Goal: Task Accomplishment & Management: Complete application form

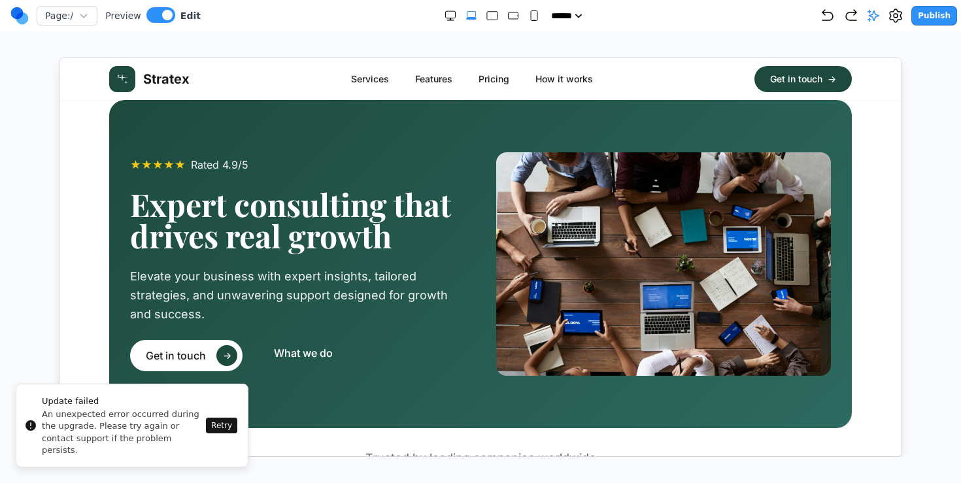
scroll to position [635, 0]
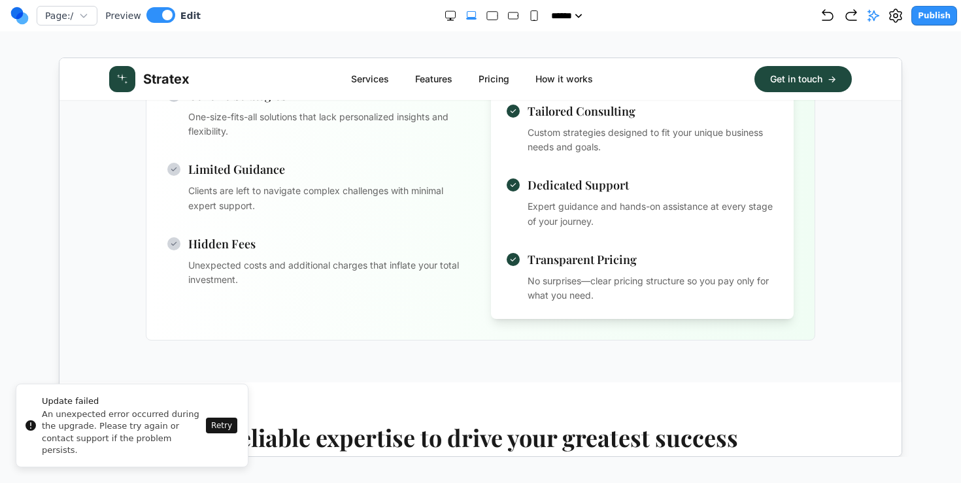
click at [25, 16] on circle at bounding box center [22, 18] width 12 height 12
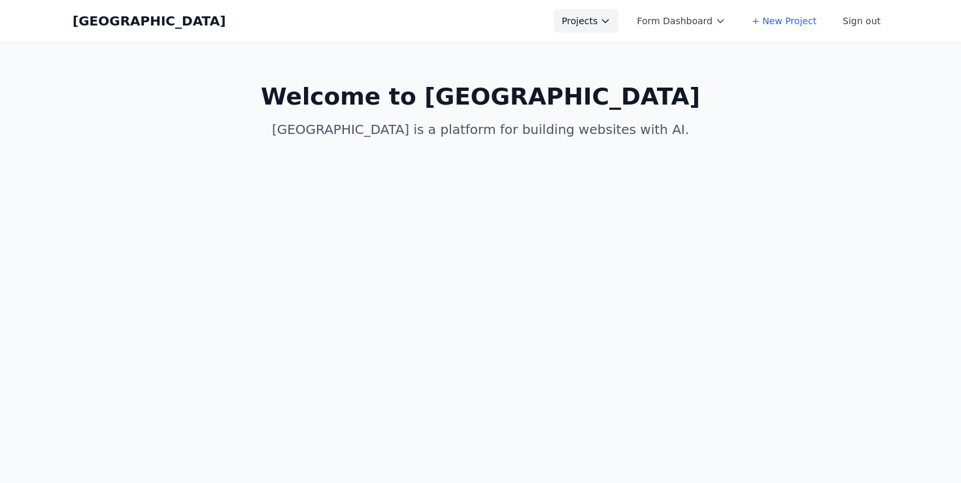
click at [605, 20] on button "Projects" at bounding box center [586, 21] width 65 height 24
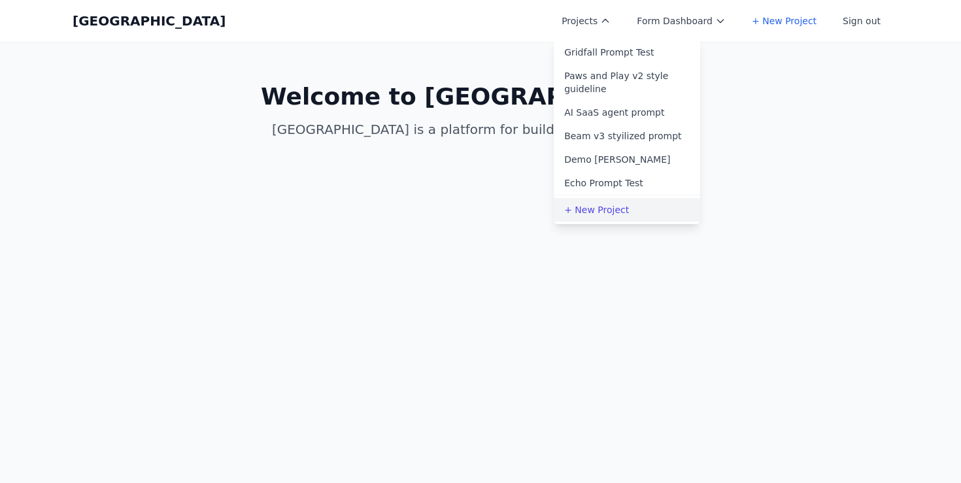
click at [609, 201] on link "+ New Project" at bounding box center [627, 210] width 146 height 24
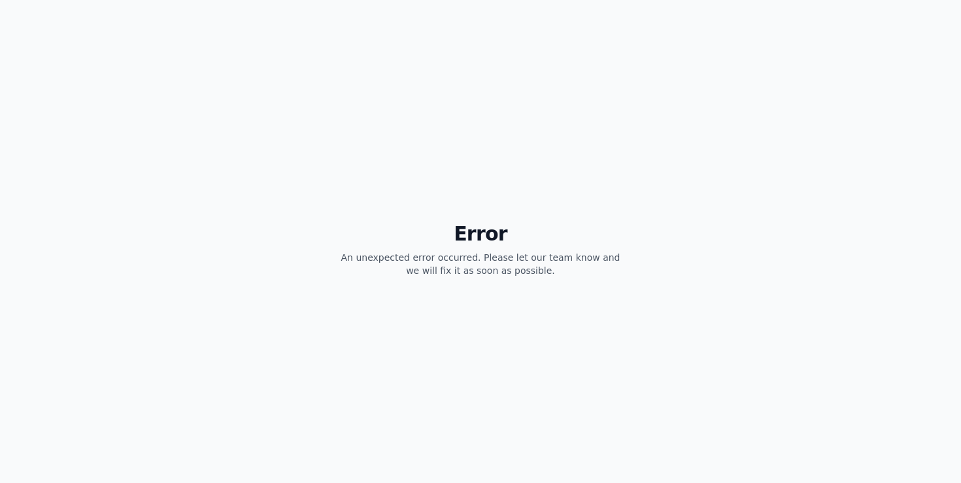
click at [556, 84] on div "Error An unexpected error occurred. Please let our team know and we will fix it…" at bounding box center [480, 241] width 961 height 483
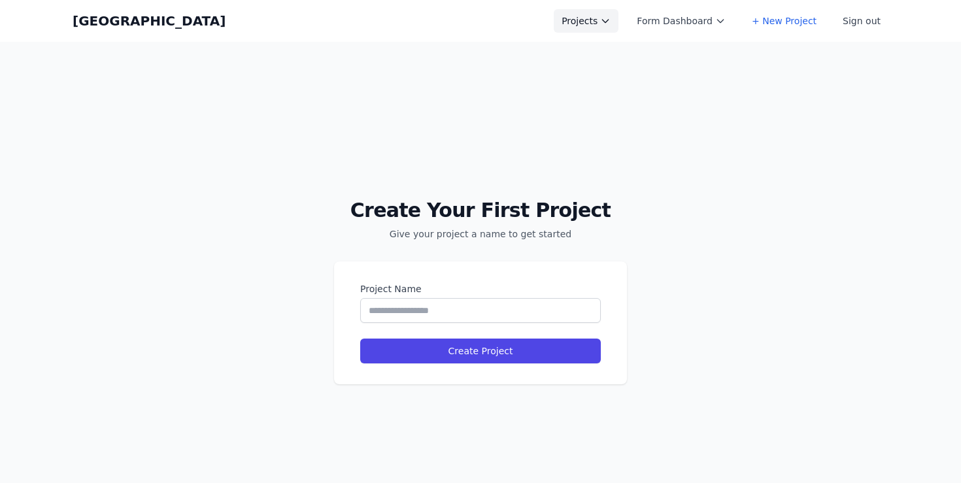
click at [605, 22] on button "Projects" at bounding box center [586, 21] width 65 height 24
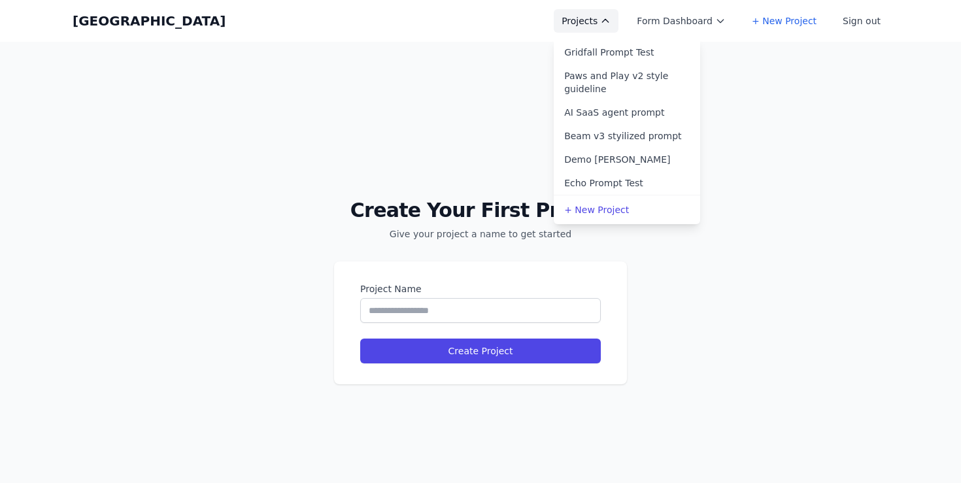
click at [605, 22] on button "Projects" at bounding box center [586, 21] width 65 height 24
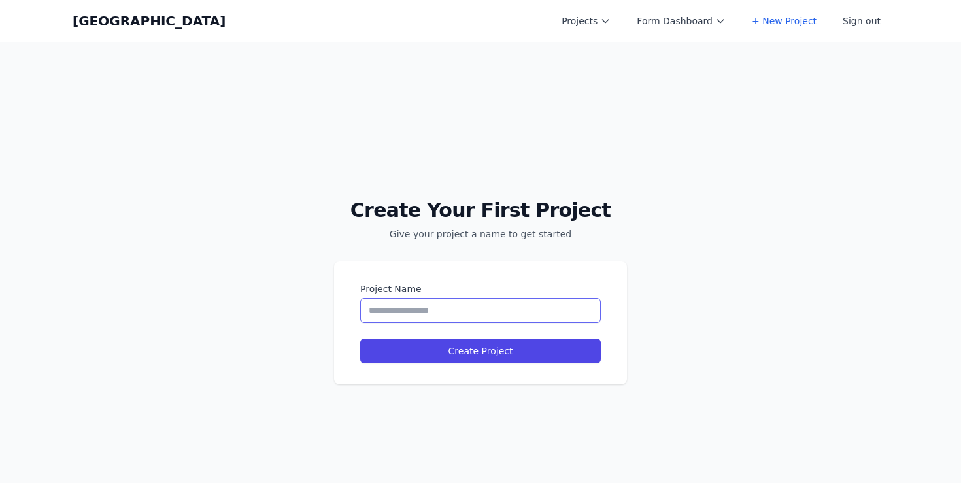
click at [435, 314] on input "Project Name" at bounding box center [480, 310] width 241 height 25
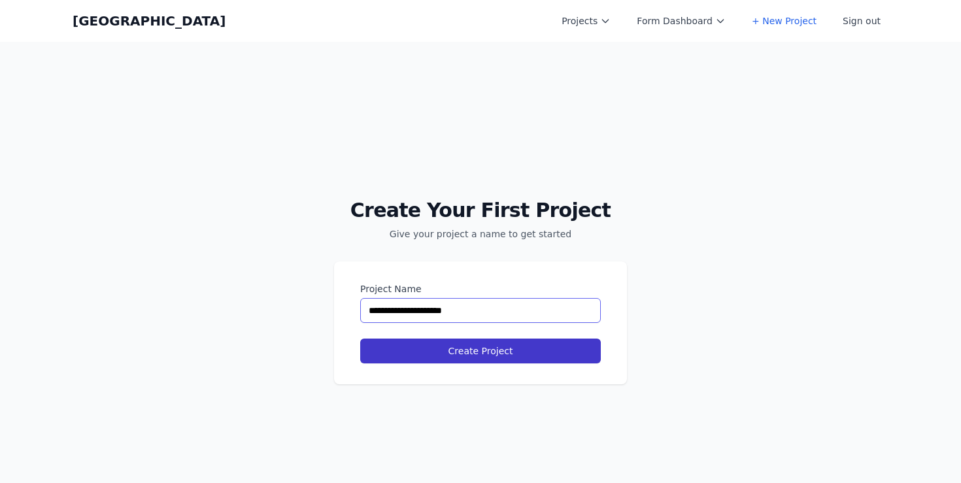
type input "**********"
click at [478, 356] on button "Create Project" at bounding box center [480, 351] width 241 height 25
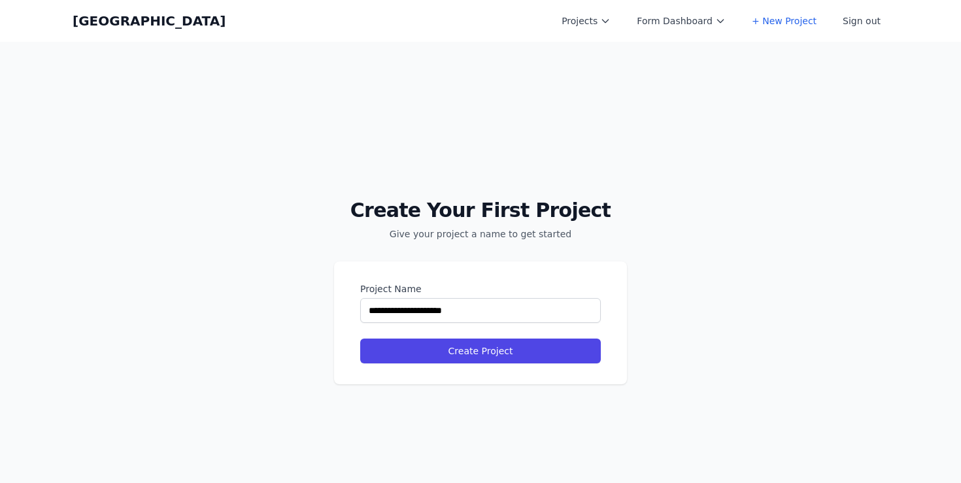
select select "**"
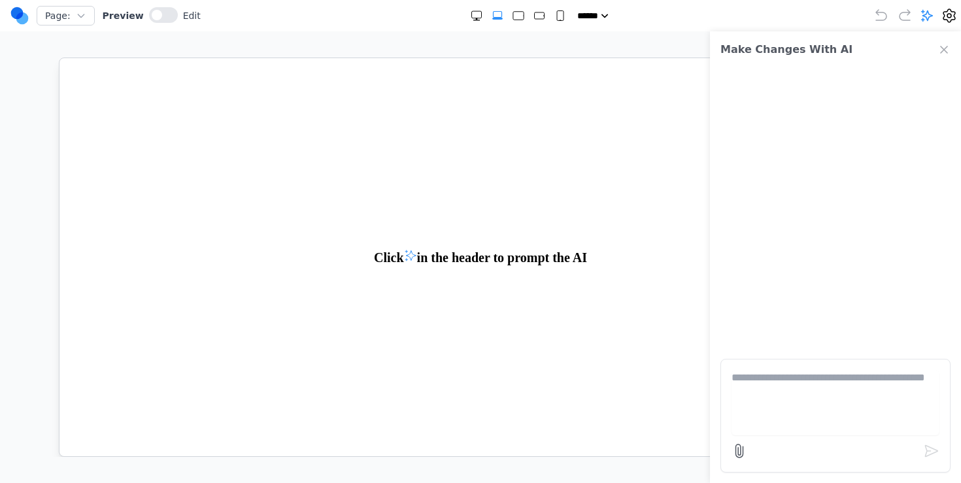
paste textarea "**********"
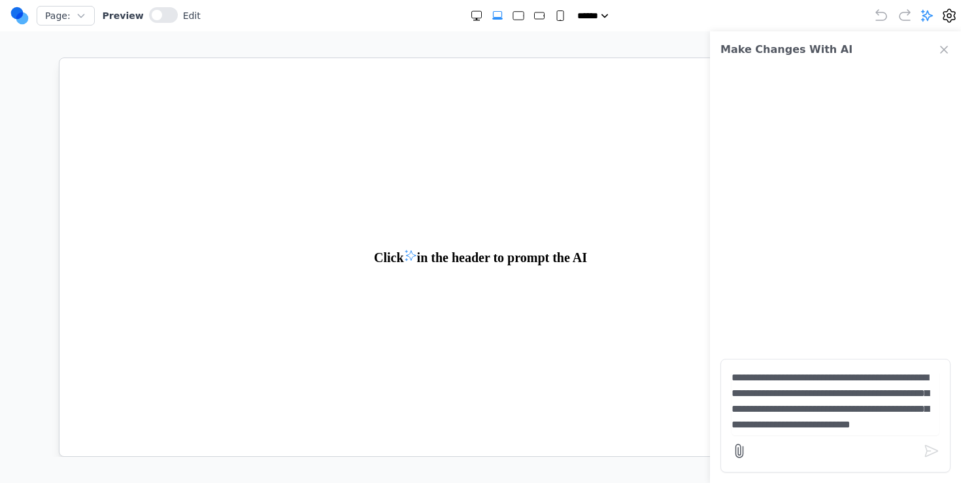
scroll to position [2129, 0]
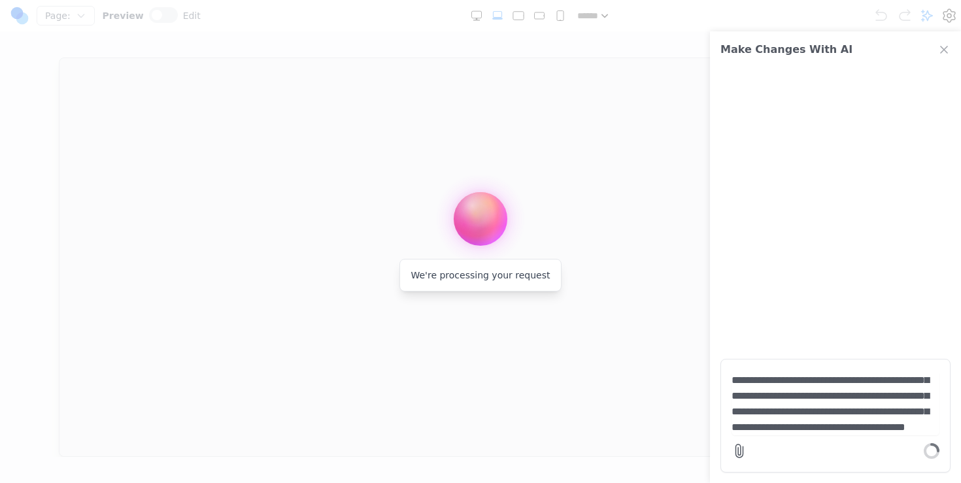
type textarea "**********"
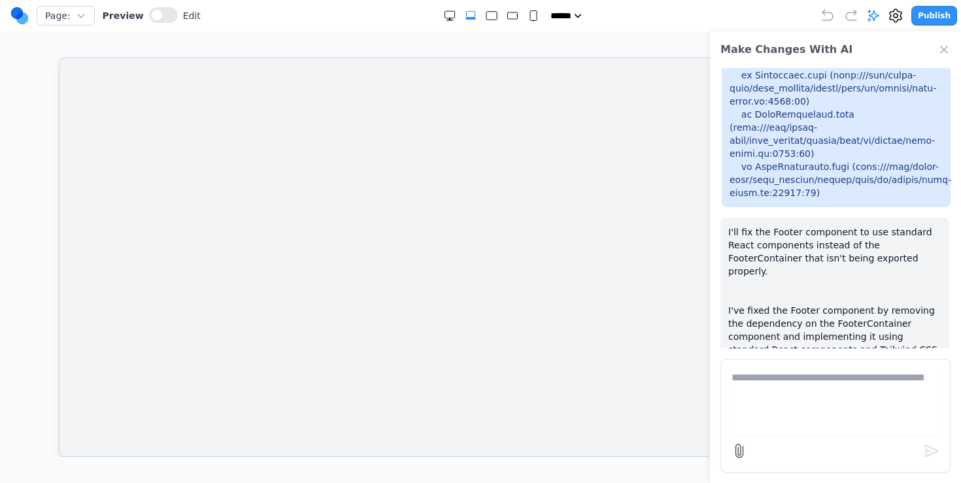
scroll to position [0, 0]
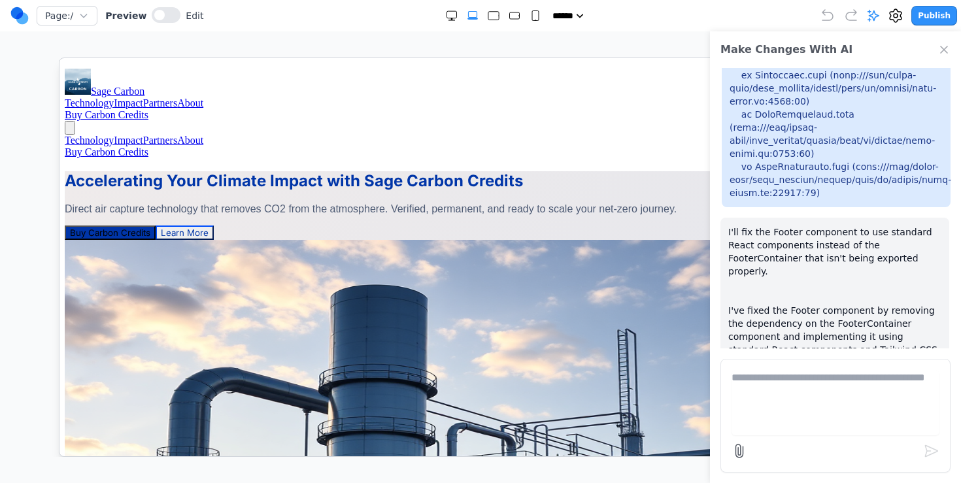
click at [942, 41] on div "Make Changes With AI" at bounding box center [835, 49] width 251 height 37
click at [947, 48] on icon "Close Chat" at bounding box center [943, 49] width 13 height 13
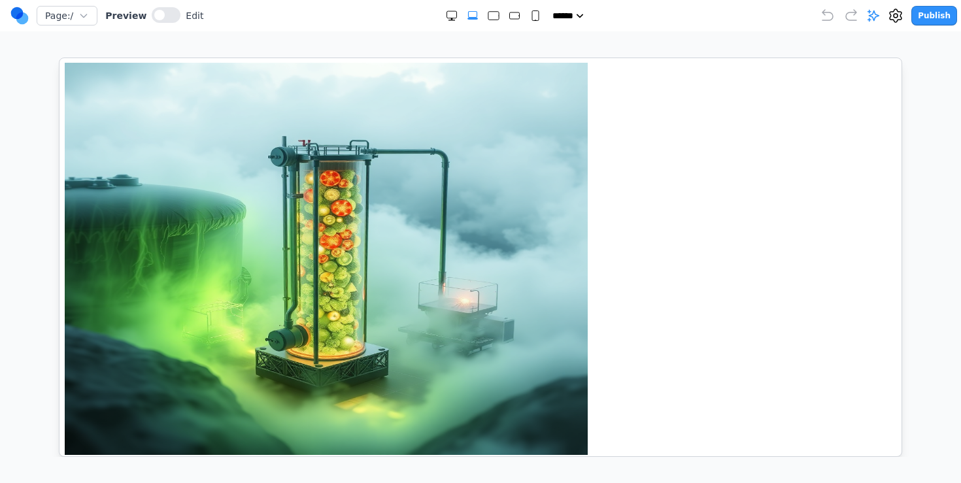
click at [471, 270] on img at bounding box center [325, 258] width 523 height 392
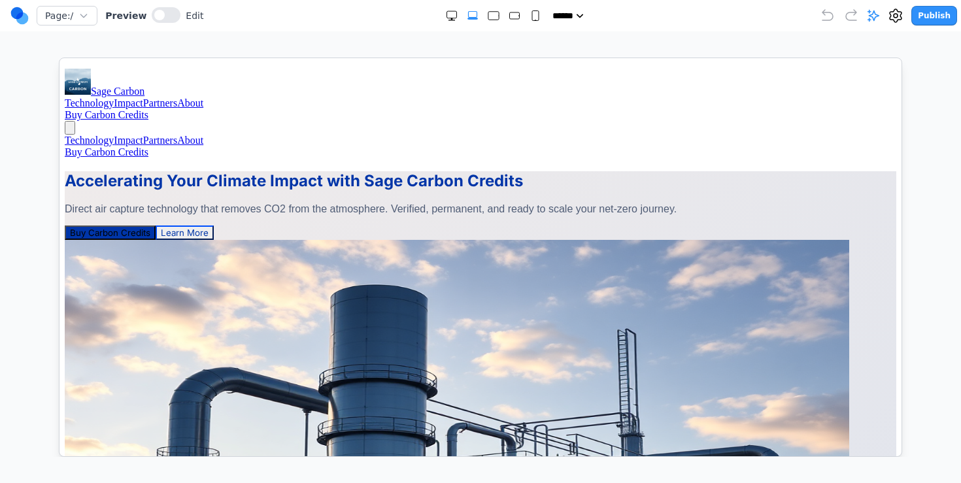
click at [877, 17] on icon at bounding box center [873, 15] width 13 height 13
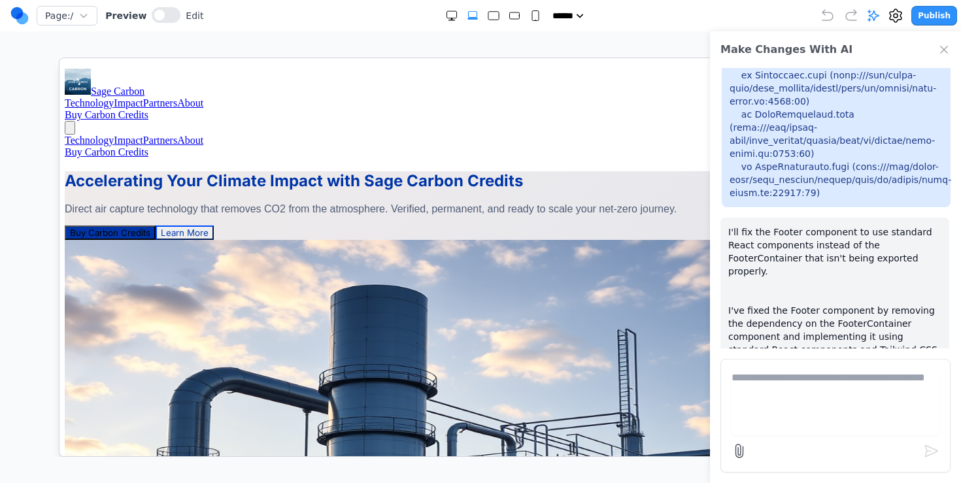
drag, startPoint x: 869, startPoint y: 303, endPoint x: 831, endPoint y: 275, distance: 47.2
click at [831, 275] on p "I'll fix the Footer component to use standard React components instead of the F…" at bounding box center [834, 383] width 213 height 314
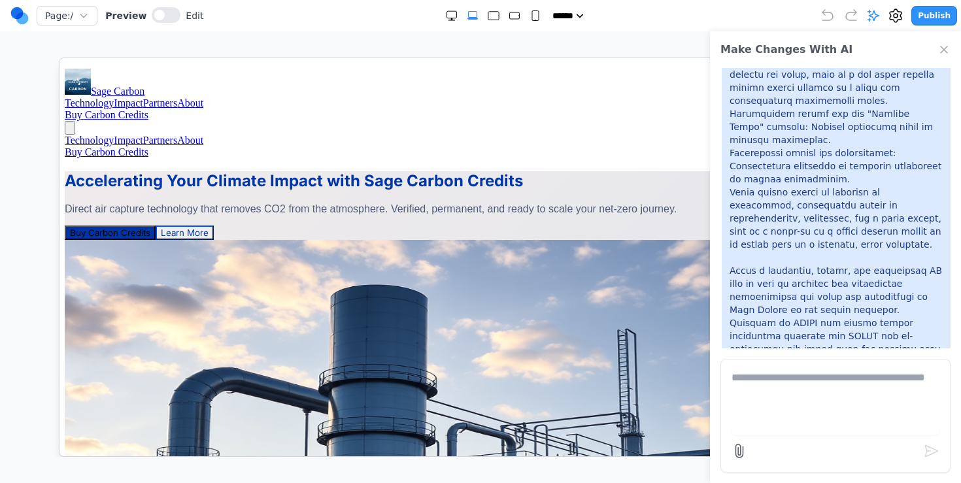
scroll to position [1698, 0]
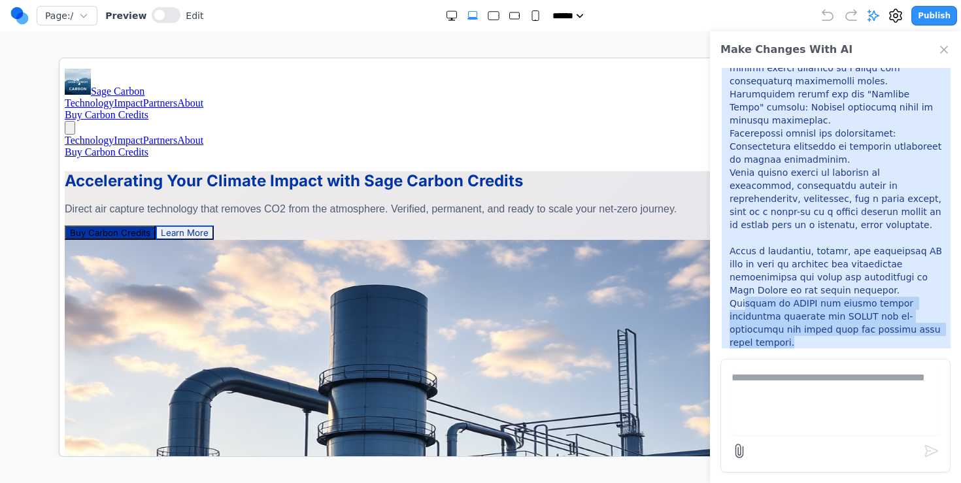
drag, startPoint x: 820, startPoint y: 195, endPoint x: 820, endPoint y: 163, distance: 32.0
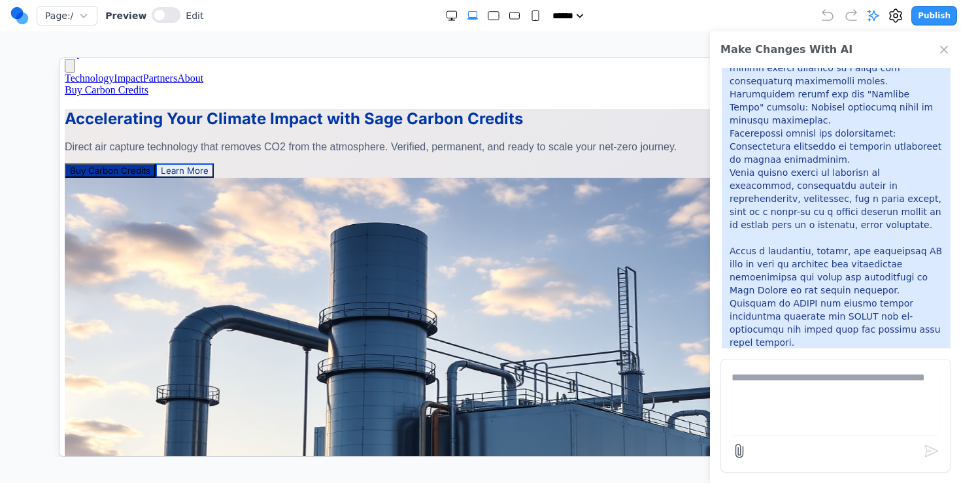
scroll to position [61, 0]
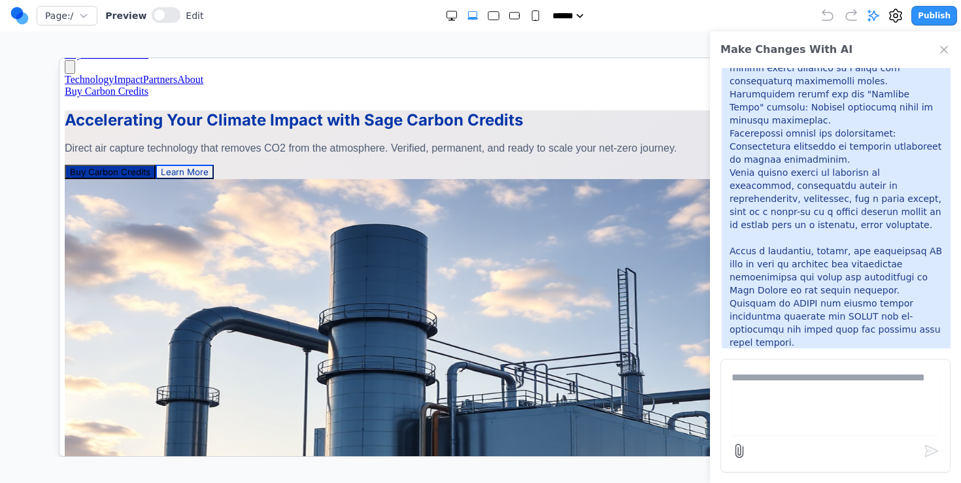
click at [339, 129] on h1 "Accelerating Your Climate Impact with Sage Carbon Credits" at bounding box center [479, 119] width 831 height 19
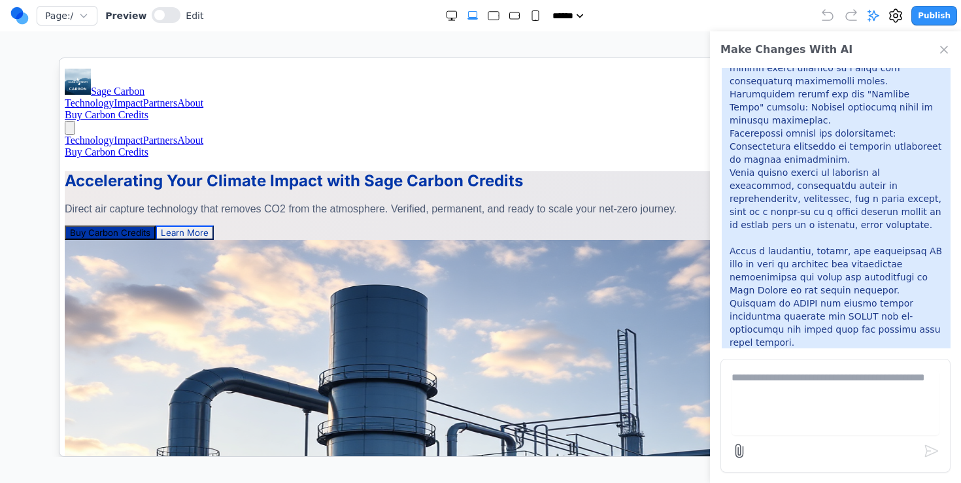
click at [939, 52] on icon "Close Chat" at bounding box center [943, 49] width 13 height 13
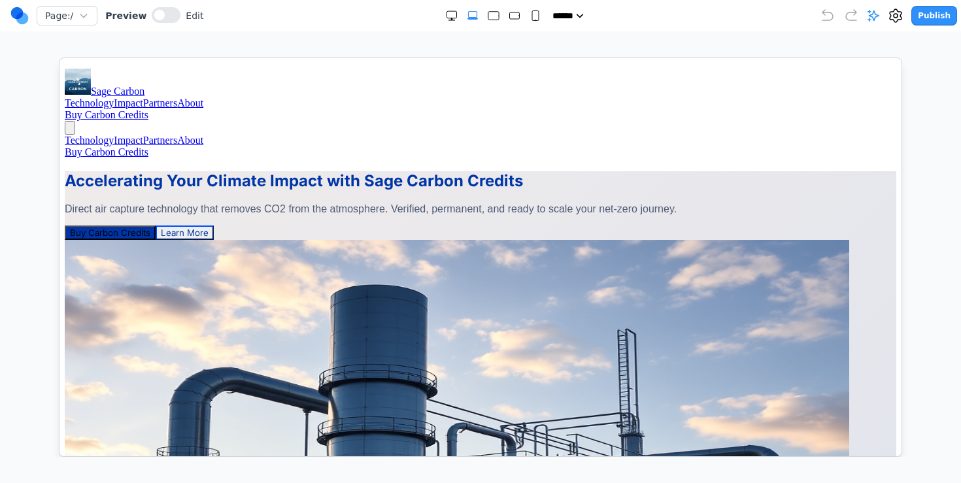
click at [113, 97] on link "Technology" at bounding box center [88, 102] width 49 height 11
click at [142, 97] on link "Impact" at bounding box center [127, 102] width 29 height 11
click at [176, 97] on link "Partners" at bounding box center [159, 102] width 34 height 11
click at [570, 97] on nav "Technology Impact Partners About" at bounding box center [479, 103] width 831 height 12
click at [203, 97] on link "About" at bounding box center [189, 102] width 26 height 11
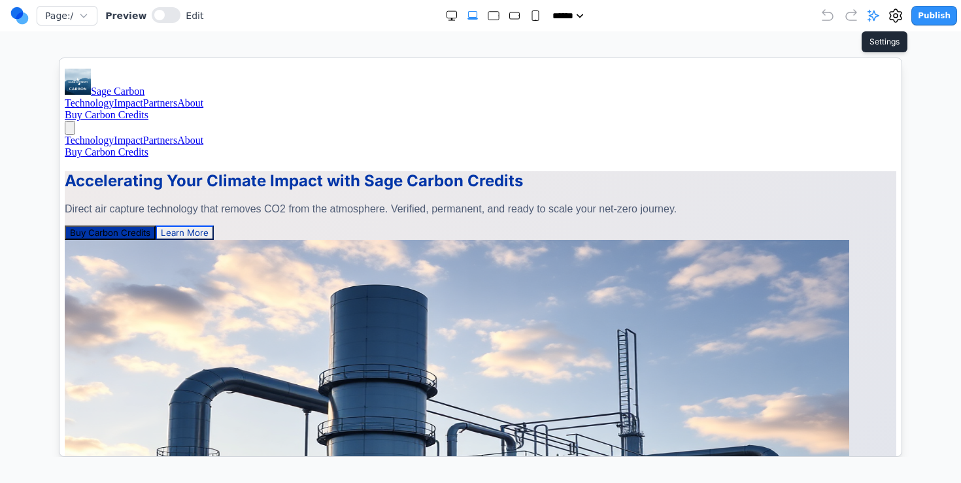
click at [894, 16] on icon at bounding box center [896, 16] width 16 height 16
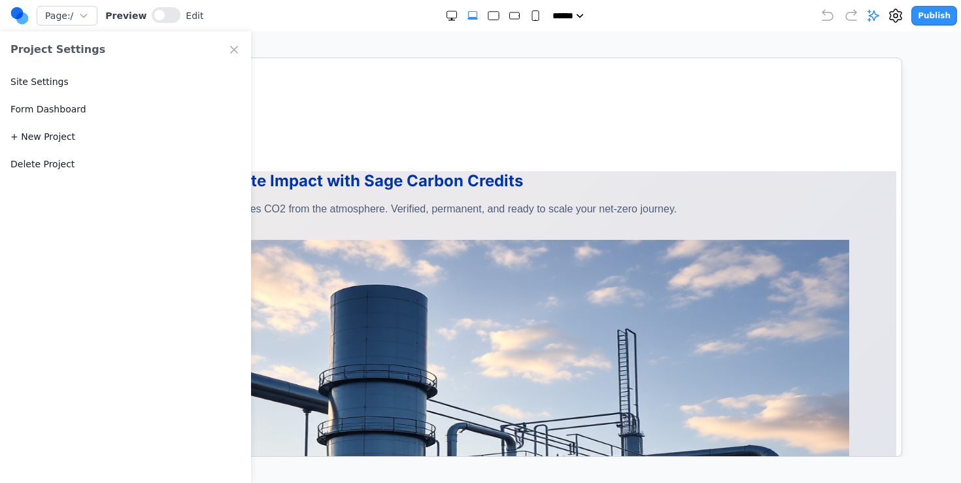
click at [69, 167] on button "Delete Project" at bounding box center [42, 164] width 64 height 13
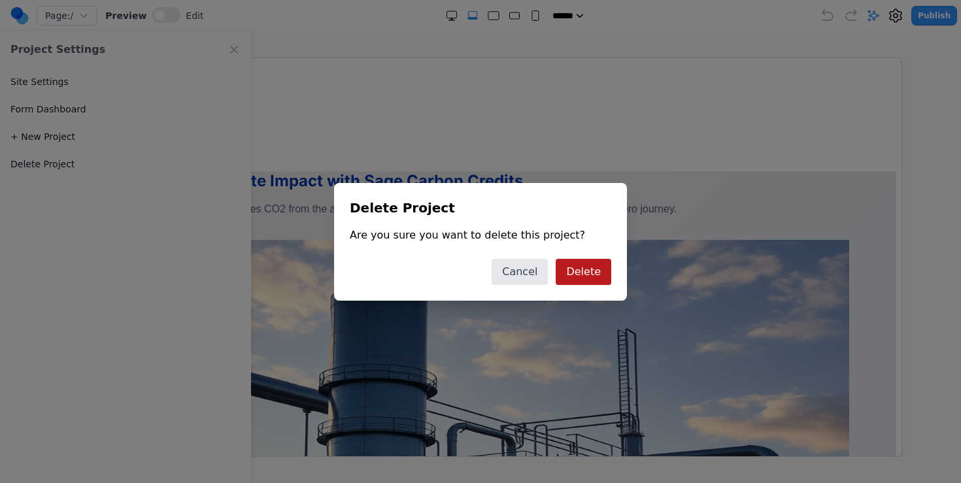
click at [598, 284] on button "Delete" at bounding box center [584, 272] width 56 height 26
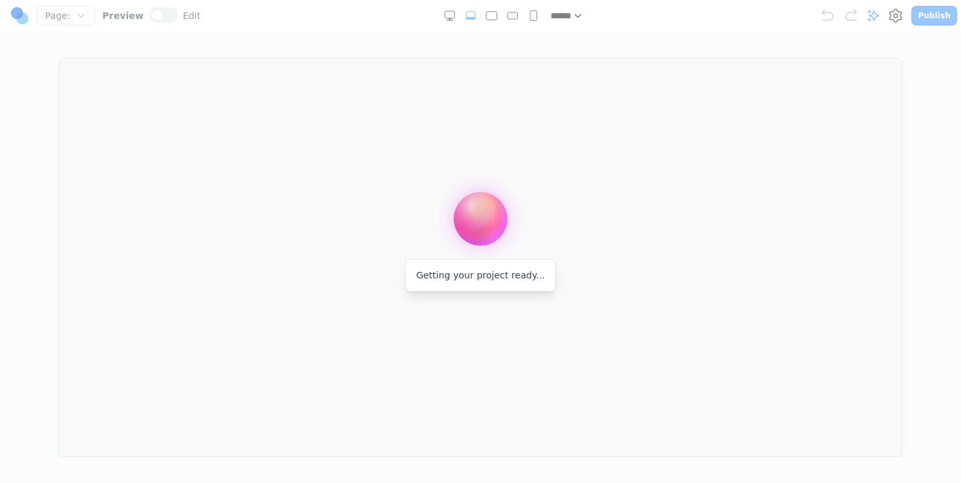
click at [17, 22] on div at bounding box center [480, 241] width 961 height 483
click at [892, 18] on div at bounding box center [480, 241] width 961 height 483
click at [900, 16] on div at bounding box center [480, 241] width 961 height 483
click at [897, 22] on div at bounding box center [480, 241] width 961 height 483
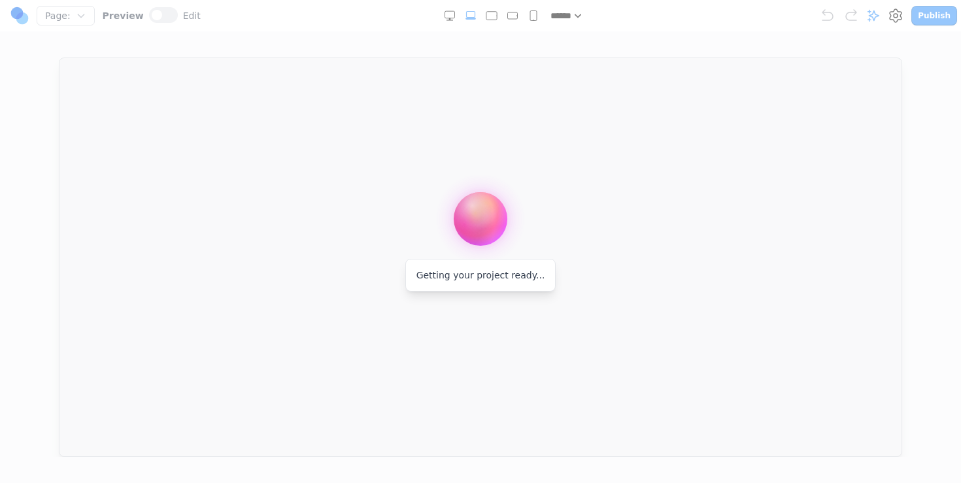
click at [887, 5] on div at bounding box center [480, 241] width 961 height 483
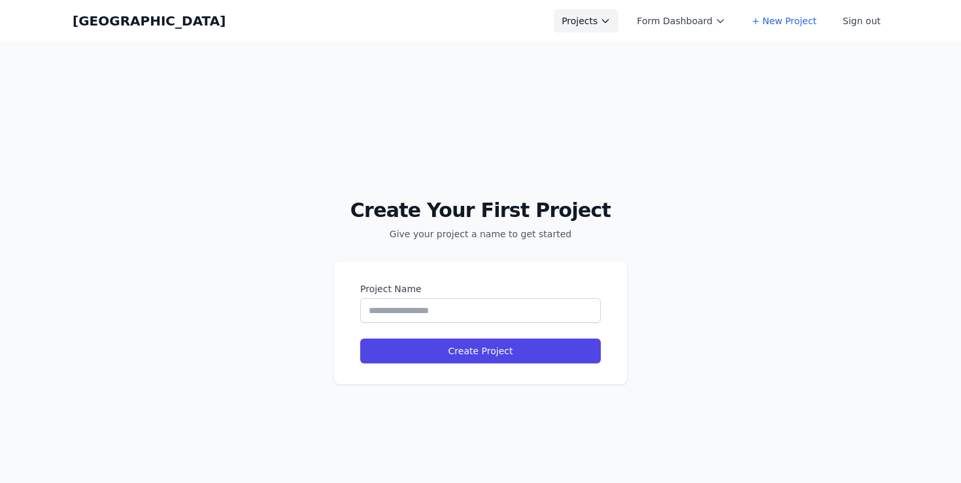
click at [601, 25] on button "Projects" at bounding box center [586, 21] width 65 height 24
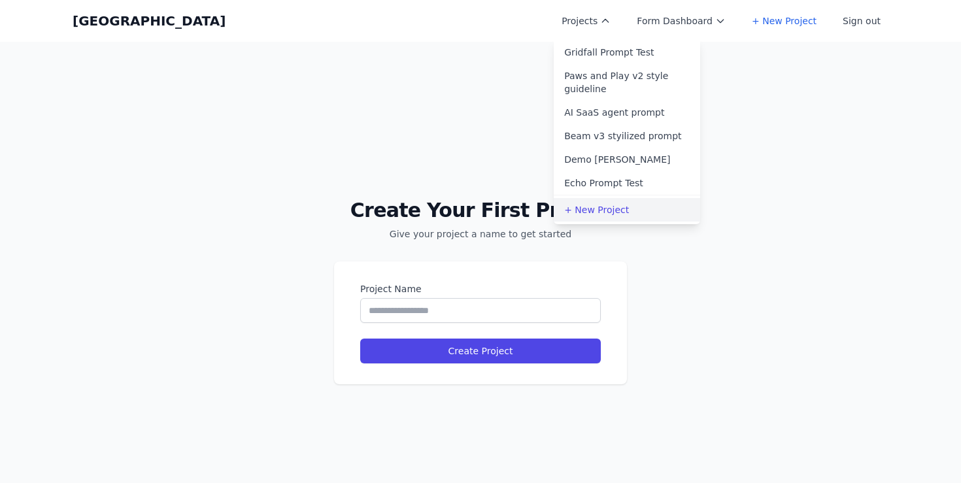
click at [620, 207] on link "+ New Project" at bounding box center [627, 210] width 146 height 24
click at [437, 155] on div "Create Your First Project Give your project a name to get started Project Name …" at bounding box center [480, 283] width 961 height 483
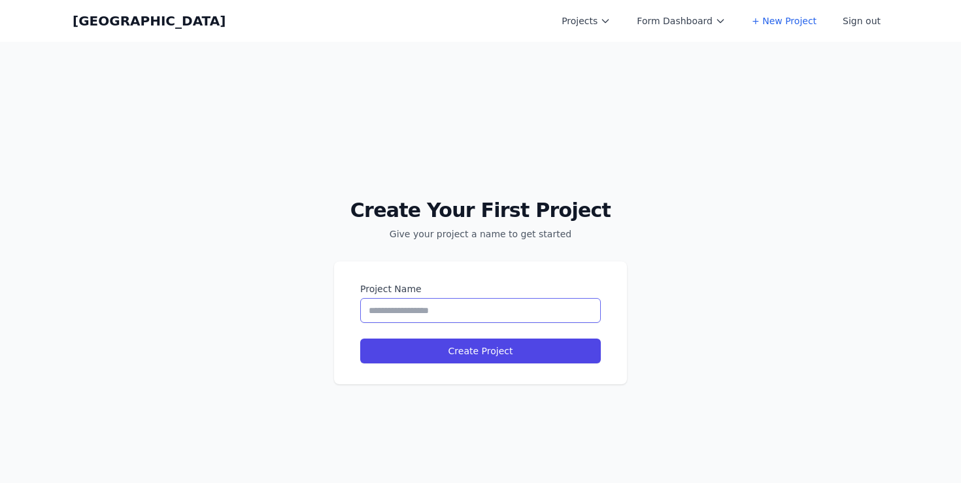
click at [435, 303] on input "Project Name" at bounding box center [480, 310] width 241 height 25
type input "**********"
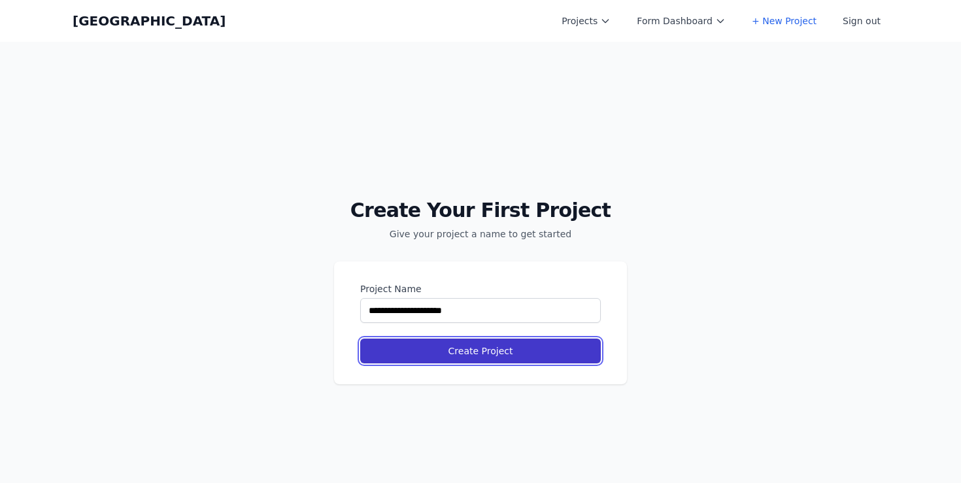
click at [436, 348] on button "Create Project" at bounding box center [480, 351] width 241 height 25
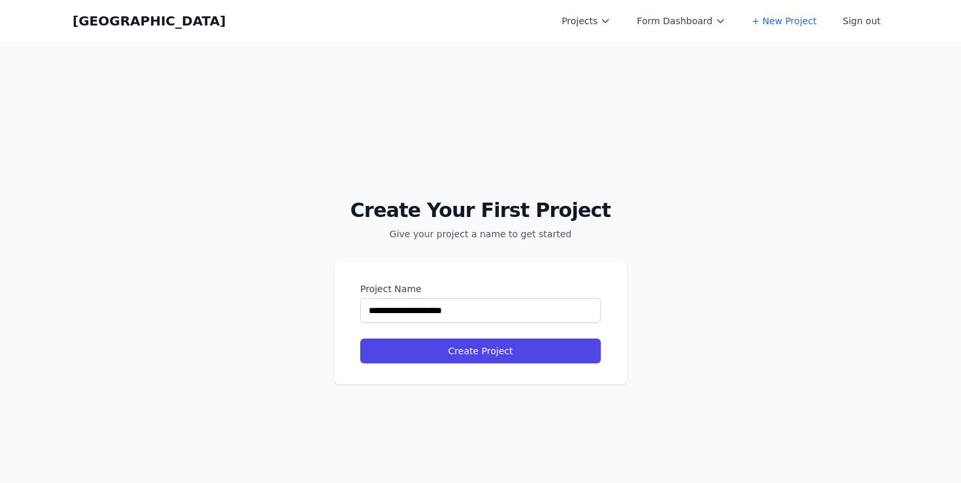
select select "**"
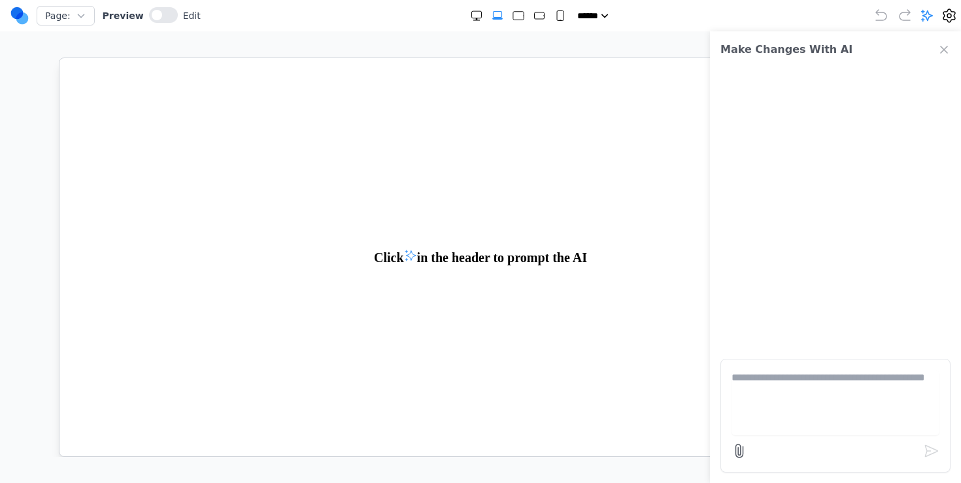
click at [803, 378] on textarea at bounding box center [835, 402] width 208 height 65
click at [775, 365] on form at bounding box center [835, 416] width 230 height 114
click at [771, 373] on textarea at bounding box center [835, 402] width 208 height 65
paste textarea "**********"
type textarea "**********"
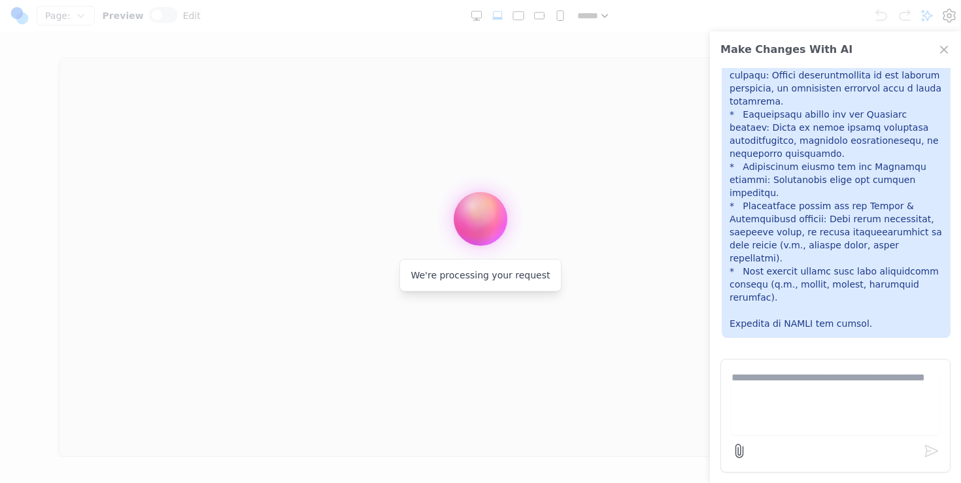
scroll to position [1665, 0]
